Goal: Task Accomplishment & Management: Use online tool/utility

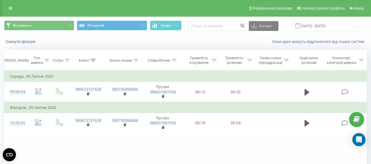
click at [93, 61] on icon at bounding box center [93, 60] width 5 height 3
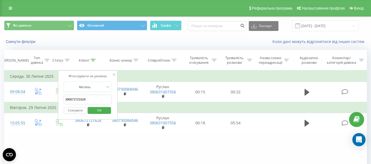
click at [100, 99] on input "380672721628" at bounding box center [88, 100] width 48 height 10
paste input "662613223"
click at [100, 112] on span "OK" at bounding box center [99, 110] width 15 height 9
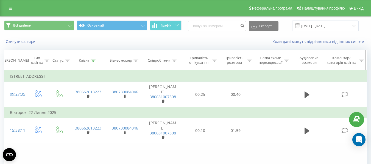
click at [95, 62] on div at bounding box center [93, 60] width 5 height 5
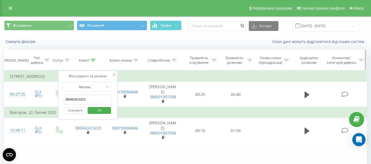
click at [94, 60] on icon at bounding box center [93, 60] width 5 height 3
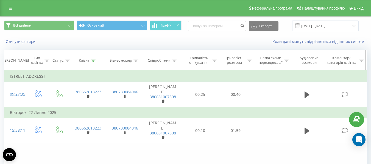
click at [90, 60] on div "Клієнт" at bounding box center [87, 60] width 17 height 5
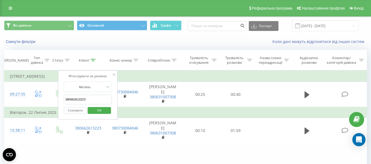
click at [94, 99] on input "380662613223" at bounding box center [88, 100] width 48 height 10
paste input "963118129"
click at [101, 111] on span "OK" at bounding box center [99, 110] width 15 height 9
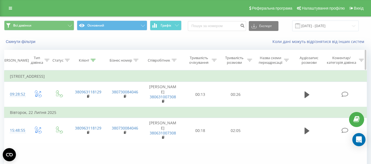
click at [94, 61] on icon at bounding box center [93, 60] width 5 height 3
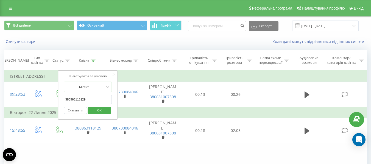
click at [96, 101] on input "380963118129" at bounding box center [88, 100] width 48 height 10
paste input "975810362"
click at [101, 111] on span "OK" at bounding box center [99, 110] width 15 height 9
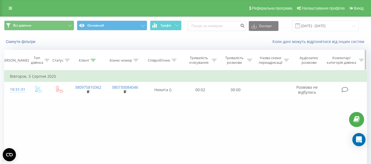
click at [92, 60] on icon at bounding box center [93, 60] width 5 height 3
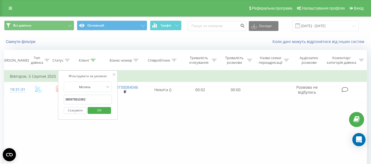
click at [96, 100] on input "380975810362" at bounding box center [88, 100] width 48 height 10
paste input "936573301"
click at [99, 109] on span "OK" at bounding box center [99, 110] width 15 height 9
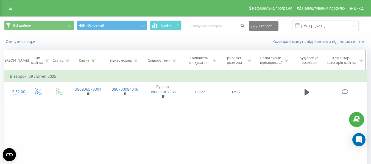
click at [93, 60] on icon at bounding box center [93, 60] width 5 height 3
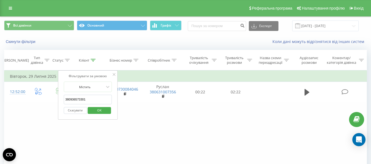
click at [95, 97] on input "380936573301" at bounding box center [88, 100] width 48 height 10
paste input "935730663"
click at [103, 111] on span "OK" at bounding box center [99, 110] width 15 height 9
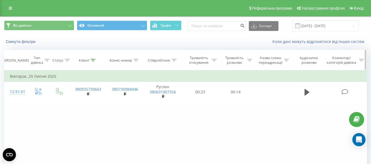
click at [92, 61] on icon at bounding box center [93, 60] width 5 height 3
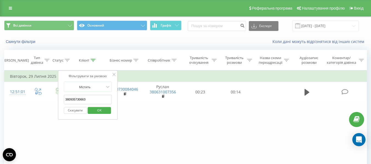
click at [91, 100] on input "380935730663" at bounding box center [88, 100] width 48 height 10
paste input "959948646"
click at [105, 109] on span "OK" at bounding box center [99, 110] width 15 height 9
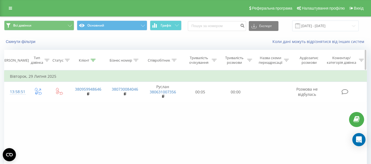
click at [95, 63] on div at bounding box center [93, 60] width 5 height 5
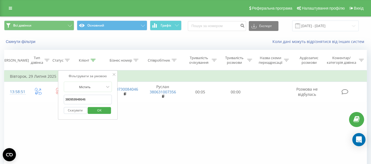
click at [98, 97] on input "380959948646" at bounding box center [88, 100] width 48 height 10
paste input "982083738"
click at [97, 112] on span "OK" at bounding box center [99, 110] width 15 height 9
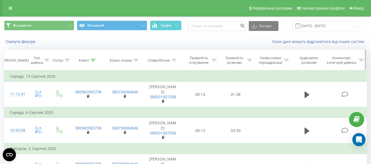
click at [94, 60] on icon at bounding box center [93, 60] width 5 height 3
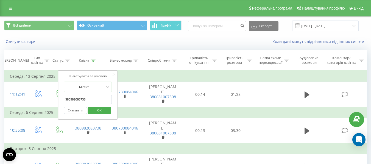
click at [91, 100] on input "380982083738" at bounding box center [88, 100] width 48 height 10
paste input "637704041"
click at [105, 110] on span "OK" at bounding box center [99, 110] width 15 height 9
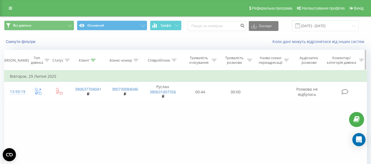
click at [91, 59] on icon at bounding box center [93, 60] width 5 height 3
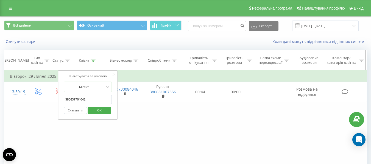
click at [94, 62] on div at bounding box center [93, 60] width 5 height 5
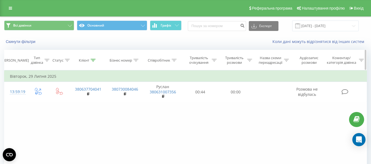
drag, startPoint x: 91, startPoint y: 58, endPoint x: 95, endPoint y: 63, distance: 6.2
click at [91, 58] on th "Клієнт" at bounding box center [87, 60] width 37 height 20
click at [93, 61] on icon at bounding box center [93, 60] width 5 height 3
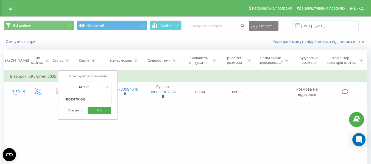
click at [89, 97] on input "380637704041" at bounding box center [88, 100] width 48 height 10
paste input "972874982"
click at [105, 112] on span "OK" at bounding box center [99, 110] width 15 height 9
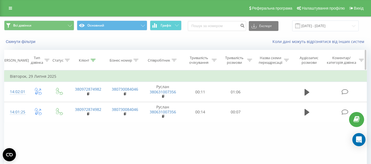
click at [95, 61] on icon at bounding box center [93, 60] width 5 height 3
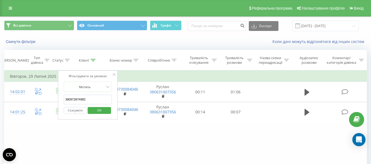
click at [97, 98] on input "380972874982" at bounding box center [88, 100] width 48 height 10
paste input "687427365"
click at [99, 111] on span "OK" at bounding box center [99, 110] width 15 height 9
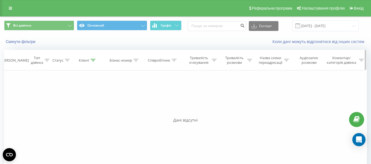
click at [95, 60] on icon at bounding box center [93, 60] width 5 height 3
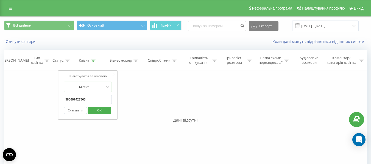
click at [96, 99] on input "380687427365" at bounding box center [88, 100] width 48 height 10
paste input "984430604"
click at [95, 111] on span "OK" at bounding box center [99, 110] width 15 height 9
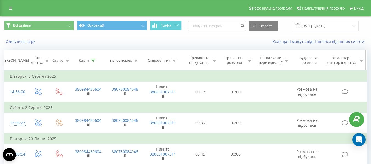
click at [95, 61] on icon at bounding box center [93, 60] width 5 height 3
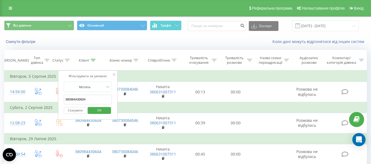
click at [96, 98] on input "380984430604" at bounding box center [88, 100] width 48 height 10
paste input "992798376"
click at [97, 113] on span "OK" at bounding box center [99, 110] width 15 height 9
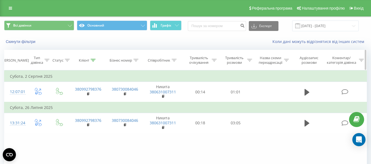
click at [92, 60] on icon at bounding box center [93, 60] width 5 height 3
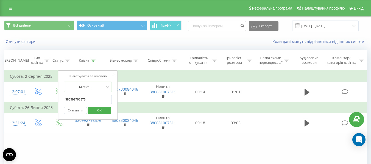
click at [101, 102] on input "380992798376" at bounding box center [88, 100] width 48 height 10
paste input "504167908"
click at [103, 112] on span "OK" at bounding box center [99, 110] width 15 height 9
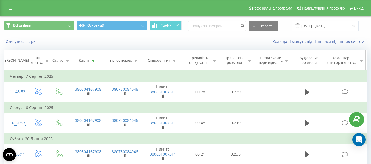
click at [94, 60] on icon at bounding box center [93, 60] width 5 height 3
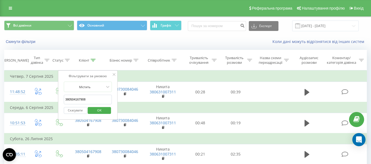
click at [90, 102] on input "380504167908" at bounding box center [88, 100] width 48 height 10
paste input "687491693"
click at [103, 112] on span "OK" at bounding box center [99, 110] width 15 height 9
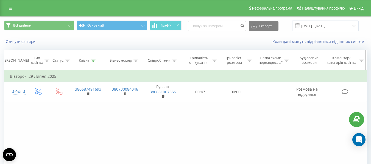
click at [90, 61] on div "Клієнт" at bounding box center [87, 60] width 17 height 5
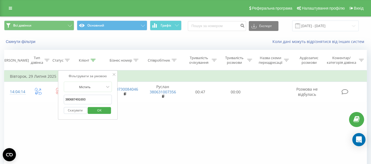
click at [95, 98] on input "380687491693" at bounding box center [88, 100] width 48 height 10
paste input "672602891"
click at [101, 110] on span "OK" at bounding box center [99, 110] width 15 height 9
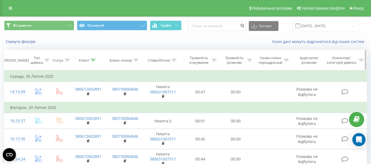
click at [93, 61] on icon at bounding box center [93, 60] width 5 height 3
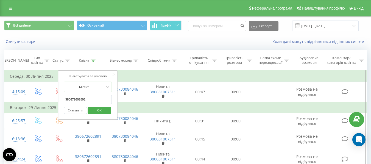
click at [98, 100] on input "380672602891" at bounding box center [88, 100] width 48 height 10
paste input "663150873"
click at [105, 112] on span "OK" at bounding box center [99, 110] width 15 height 9
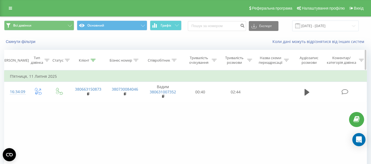
click at [92, 61] on icon at bounding box center [93, 60] width 5 height 3
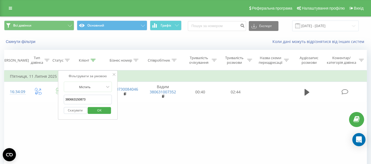
click at [99, 97] on input "380663150873" at bounding box center [88, 100] width 48 height 10
paste input "679765829"
click at [101, 110] on span "OK" at bounding box center [99, 110] width 15 height 9
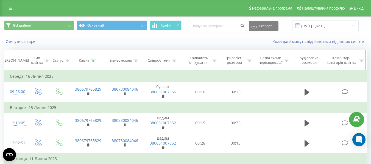
click at [94, 61] on icon at bounding box center [93, 60] width 5 height 3
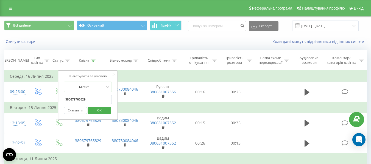
click at [96, 97] on input "380679765829" at bounding box center [88, 100] width 48 height 10
paste input "678096501"
click at [105, 111] on span "OK" at bounding box center [99, 110] width 15 height 9
click at [0, 0] on div at bounding box center [0, 0] width 0 height 0
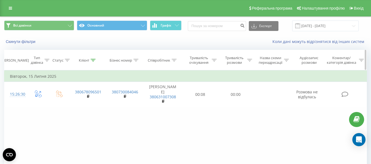
click at [91, 62] on div at bounding box center [93, 60] width 5 height 5
click at [89, 58] on th "Клієнт" at bounding box center [87, 60] width 37 height 20
click at [95, 64] on th "Клієнт" at bounding box center [87, 60] width 37 height 20
click at [95, 62] on div at bounding box center [93, 60] width 5 height 5
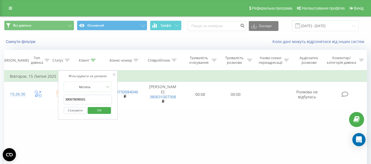
click at [98, 96] on input "380678096501" at bounding box center [88, 100] width 48 height 10
paste input "986454960"
click at [100, 111] on span "OK" at bounding box center [99, 110] width 15 height 9
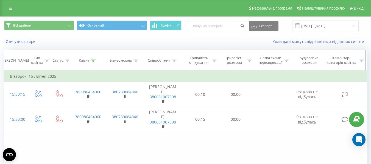
click at [94, 60] on icon at bounding box center [93, 60] width 5 height 3
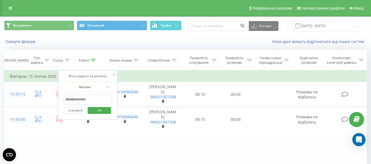
click at [94, 99] on input "380986454960" at bounding box center [88, 100] width 48 height 10
paste input "960899882"
click at [108, 111] on button "OK" at bounding box center [99, 110] width 23 height 7
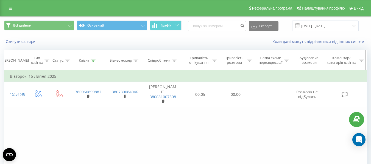
click at [92, 60] on icon at bounding box center [93, 60] width 5 height 3
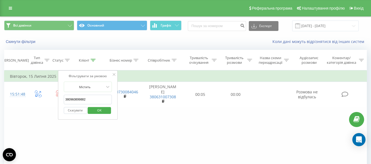
click at [99, 102] on input "380960899882" at bounding box center [88, 100] width 48 height 10
paste input "505143646"
click at [105, 112] on span "OK" at bounding box center [99, 110] width 15 height 9
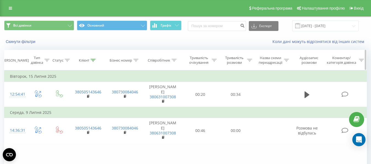
click at [97, 62] on div "Клієнт" at bounding box center [87, 60] width 37 height 5
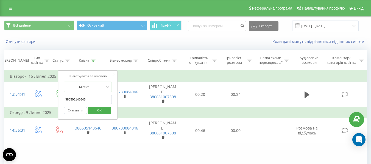
click at [98, 103] on input "380505143646" at bounding box center [88, 100] width 48 height 10
paste input "958740724"
click at [103, 111] on span "OK" at bounding box center [99, 110] width 15 height 9
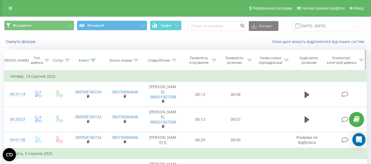
click at [95, 60] on icon at bounding box center [93, 60] width 5 height 3
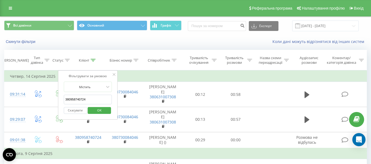
click at [92, 99] on input "380958740724" at bounding box center [88, 100] width 48 height 10
paste input "963127554"
click at [101, 109] on span "OK" at bounding box center [99, 110] width 15 height 9
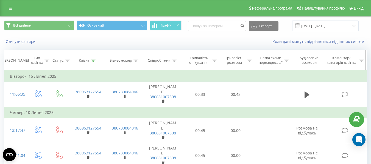
click at [92, 61] on icon at bounding box center [93, 60] width 5 height 3
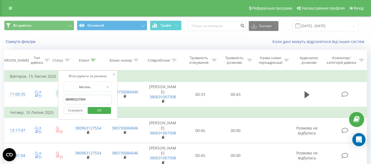
click at [94, 103] on input "380963127554" at bounding box center [88, 100] width 48 height 10
paste input "6871621137"
click at [99, 112] on span "OK" at bounding box center [99, 110] width 15 height 9
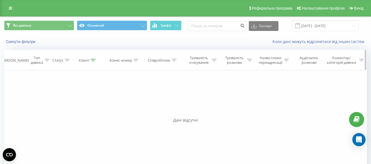
click at [91, 59] on icon at bounding box center [93, 60] width 5 height 3
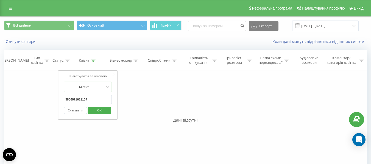
click at [93, 96] on input "3806871621137" at bounding box center [88, 100] width 48 height 10
paste input "984270983"
click at [101, 112] on span "OK" at bounding box center [99, 110] width 15 height 9
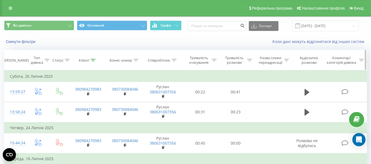
drag, startPoint x: 90, startPoint y: 57, endPoint x: 92, endPoint y: 62, distance: 5.1
click at [91, 61] on th "Клієнт" at bounding box center [87, 60] width 37 height 20
click at [92, 62] on div at bounding box center [93, 60] width 5 height 5
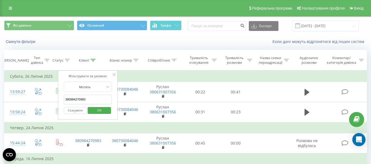
click at [92, 102] on input "380984270983" at bounding box center [88, 100] width 48 height 10
paste input "934802362"
click at [100, 110] on span "OK" at bounding box center [99, 110] width 15 height 9
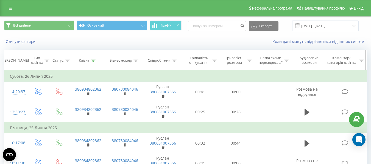
click at [91, 60] on icon at bounding box center [93, 60] width 5 height 3
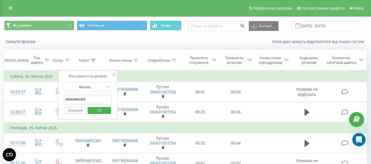
click at [97, 100] on input "380934802362" at bounding box center [88, 100] width 48 height 10
paste input "995581059"
click at [101, 110] on span "OK" at bounding box center [99, 110] width 15 height 9
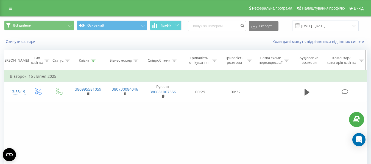
click at [95, 60] on icon at bounding box center [93, 60] width 5 height 3
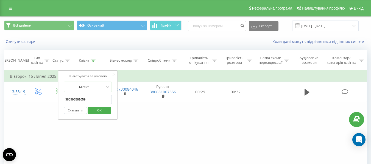
click at [91, 97] on input "380995581059" at bounding box center [88, 100] width 48 height 10
paste input "683642166"
click at [96, 110] on span "OK" at bounding box center [99, 110] width 15 height 9
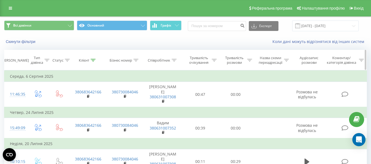
click at [92, 60] on icon at bounding box center [93, 60] width 5 height 3
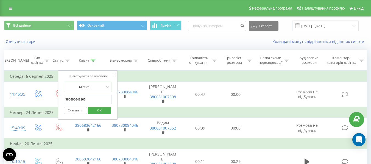
click at [100, 98] on input "380683642166" at bounding box center [88, 100] width 48 height 10
paste input "682543074"
type input "380682543074"
click at [100, 112] on span "OK" at bounding box center [99, 110] width 15 height 9
